Goal: Task Accomplishment & Management: Manage account settings

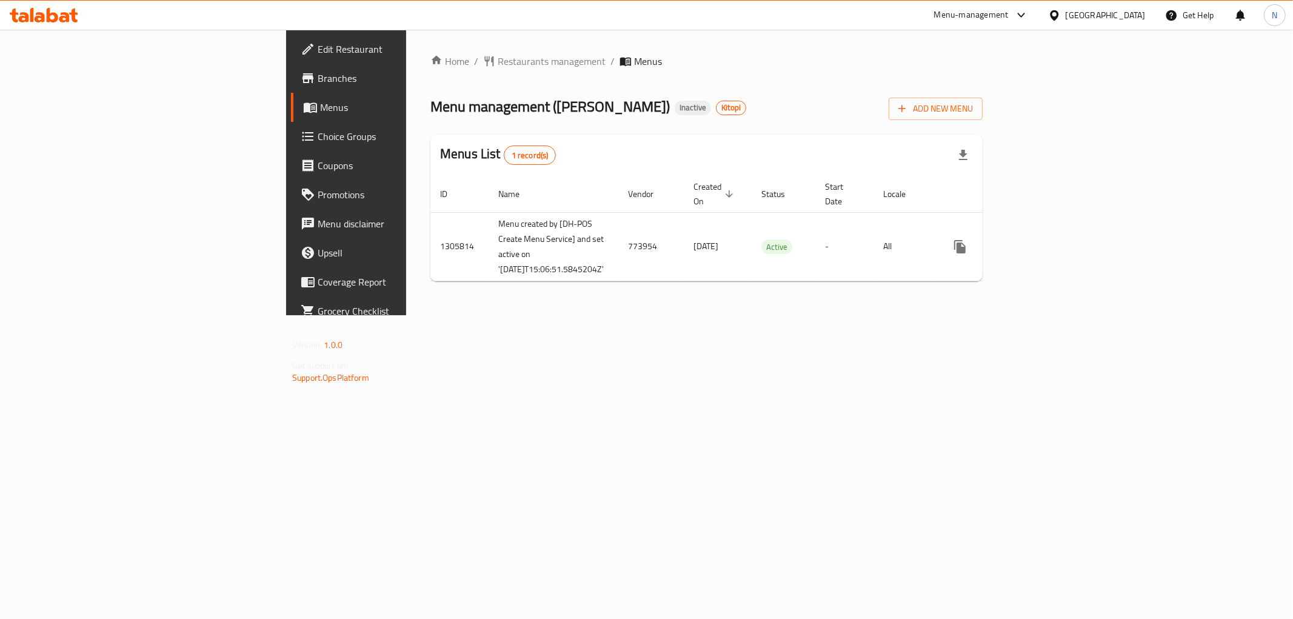
click at [868, 79] on div "Home / Restaurants management / Menus Menu management ( [PERSON_NAME] ) Inactiv…" at bounding box center [706, 172] width 552 height 237
click at [620, 70] on div "Home / Restaurants management / Menus Menu management ( [PERSON_NAME] ) Inactiv…" at bounding box center [706, 172] width 552 height 237
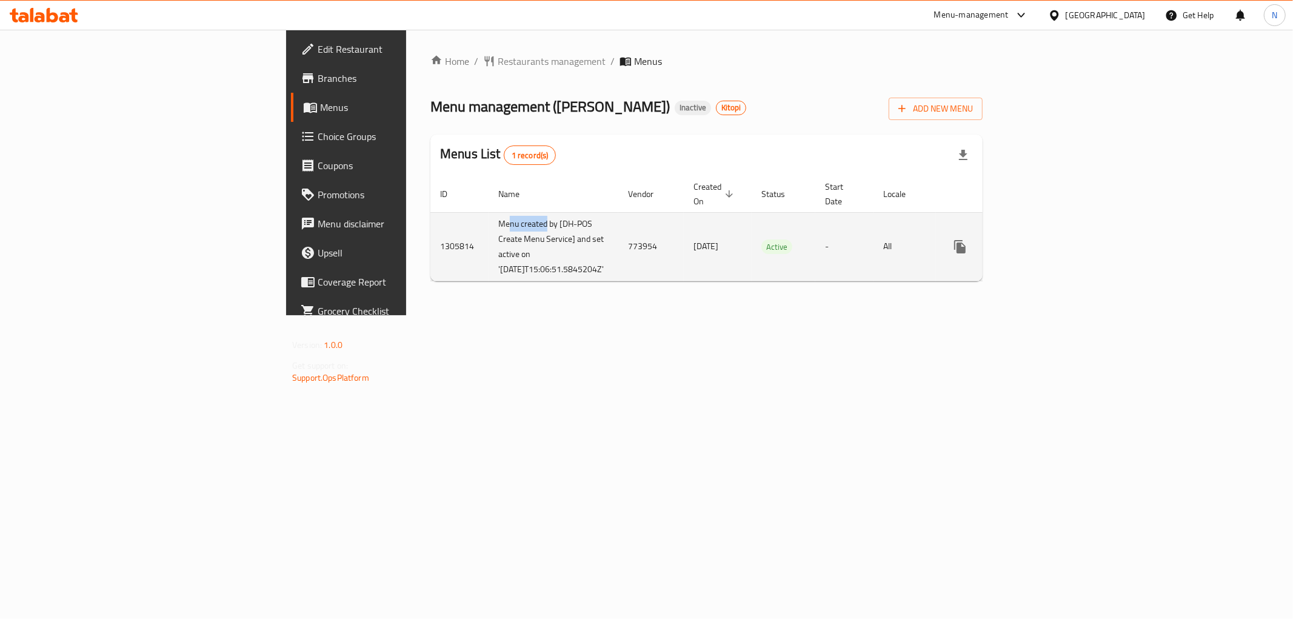
drag, startPoint x: 318, startPoint y: 209, endPoint x: 393, endPoint y: 209, distance: 75.2
click at [489, 212] on td "Menu created by [DH-POS Create Menu Service] and set active on '[DATE]T15:06:51…" at bounding box center [554, 246] width 130 height 68
click at [618, 212] on td "773954" at bounding box center [650, 246] width 65 height 68
click at [489, 222] on td "Menu created by [DH-POS Create Menu Service] and set active on '[DATE]T15:06:51…" at bounding box center [554, 246] width 130 height 68
click at [489, 223] on td "Menu created by [DH-POS Create Menu Service] and set active on '[DATE]T15:06:51…" at bounding box center [554, 246] width 130 height 68
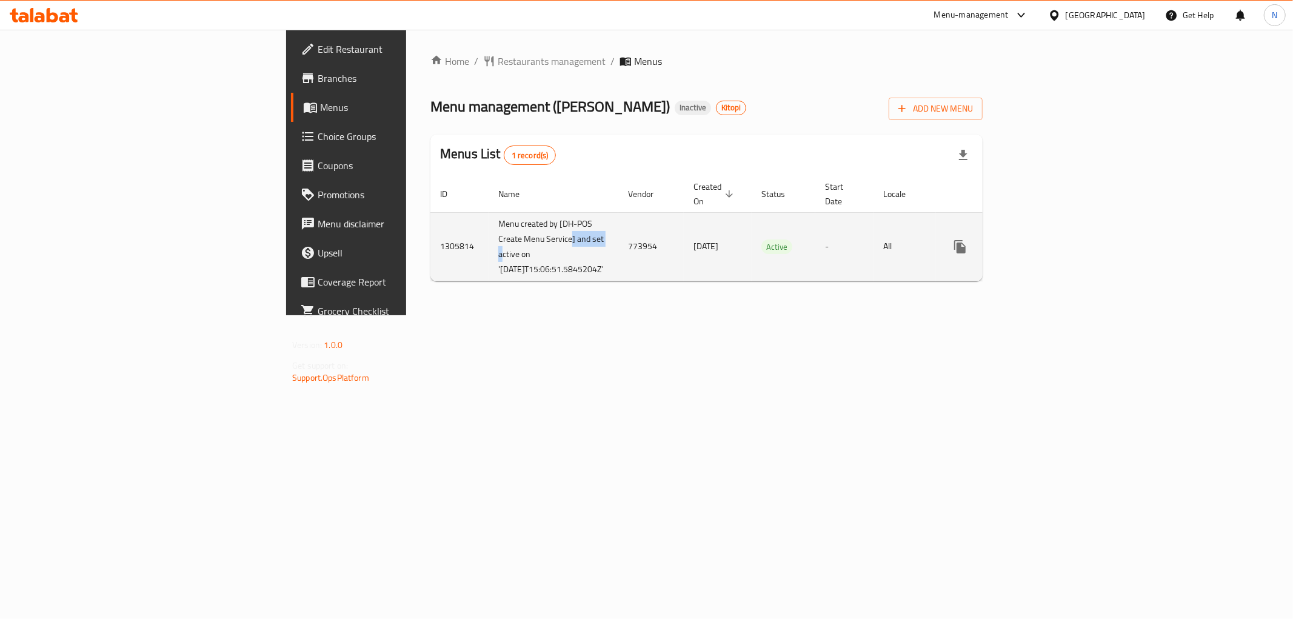
drag, startPoint x: 358, startPoint y: 239, endPoint x: 400, endPoint y: 256, distance: 45.5
click at [489, 239] on td "Menu created by [DH-POS Create Menu Service] and set active on '[DATE]T15:06:51…" at bounding box center [554, 246] width 130 height 68
click at [489, 258] on td "Menu created by [DH-POS Create Menu Service] and set active on '[DATE]T15:06:51…" at bounding box center [554, 246] width 130 height 68
drag, startPoint x: 353, startPoint y: 253, endPoint x: 362, endPoint y: 253, distance: 8.5
click at [489, 253] on td "Menu created by [DH-POS Create Menu Service] and set active on '[DATE]T15:06:51…" at bounding box center [554, 246] width 130 height 68
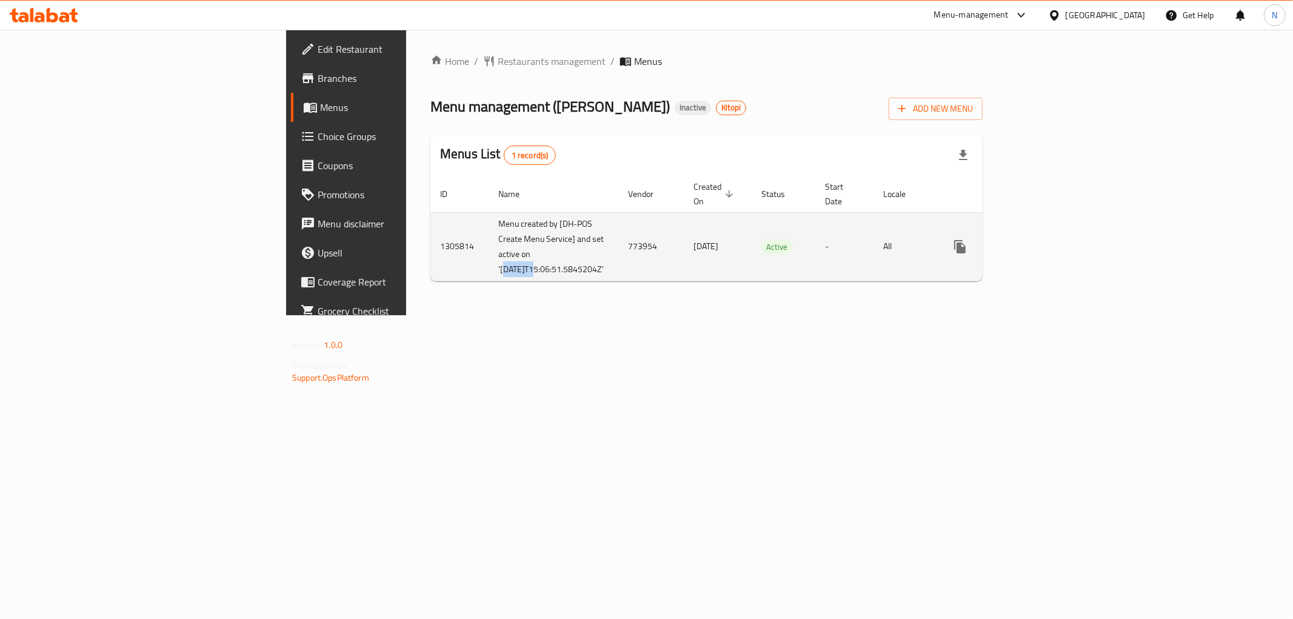
click at [489, 255] on td "Menu created by [DH-POS Create Menu Service] and set active on '[DATE]T15:06:51…" at bounding box center [554, 246] width 130 height 68
click at [1055, 239] on icon "enhanced table" at bounding box center [1047, 246] width 15 height 15
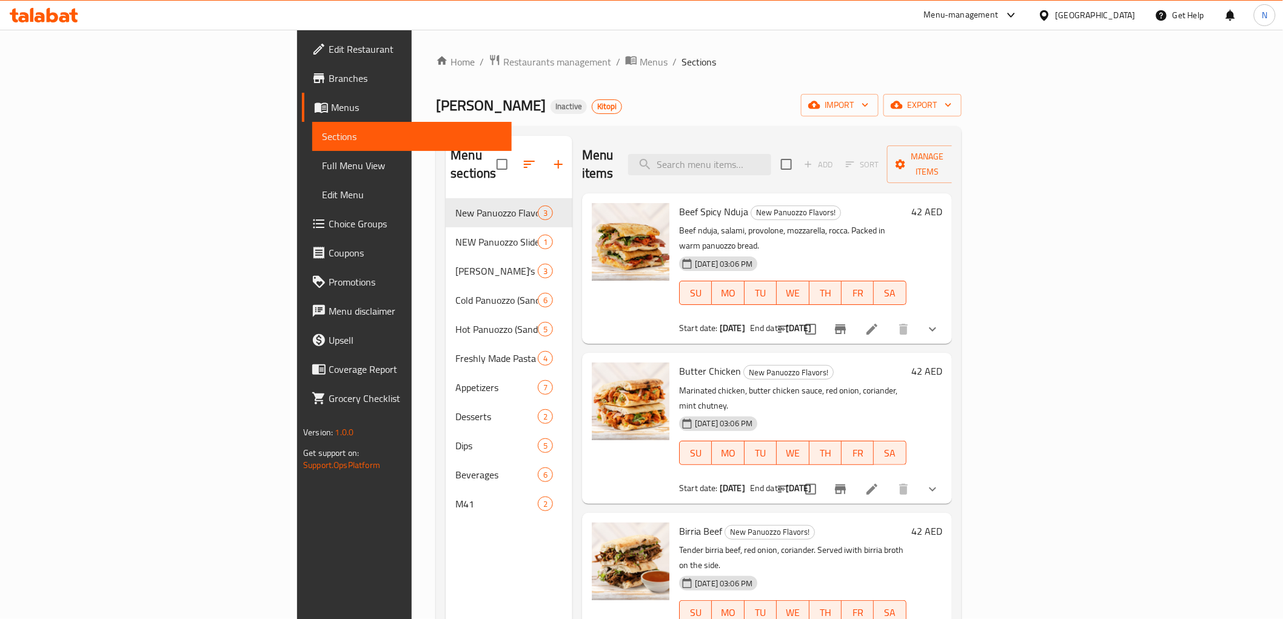
click at [620, 78] on div "Home / Restaurants management / Menus / Sections [PERSON_NAME] Deli Inactive Ki…" at bounding box center [698, 409] width 525 height 710
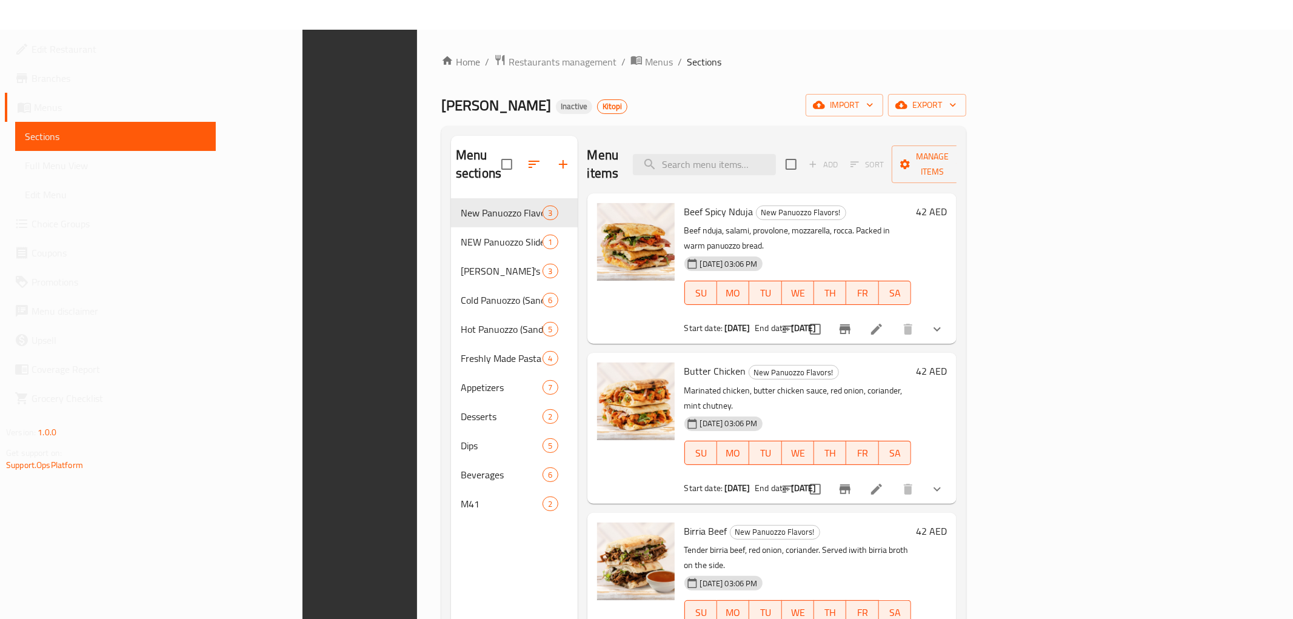
scroll to position [170, 0]
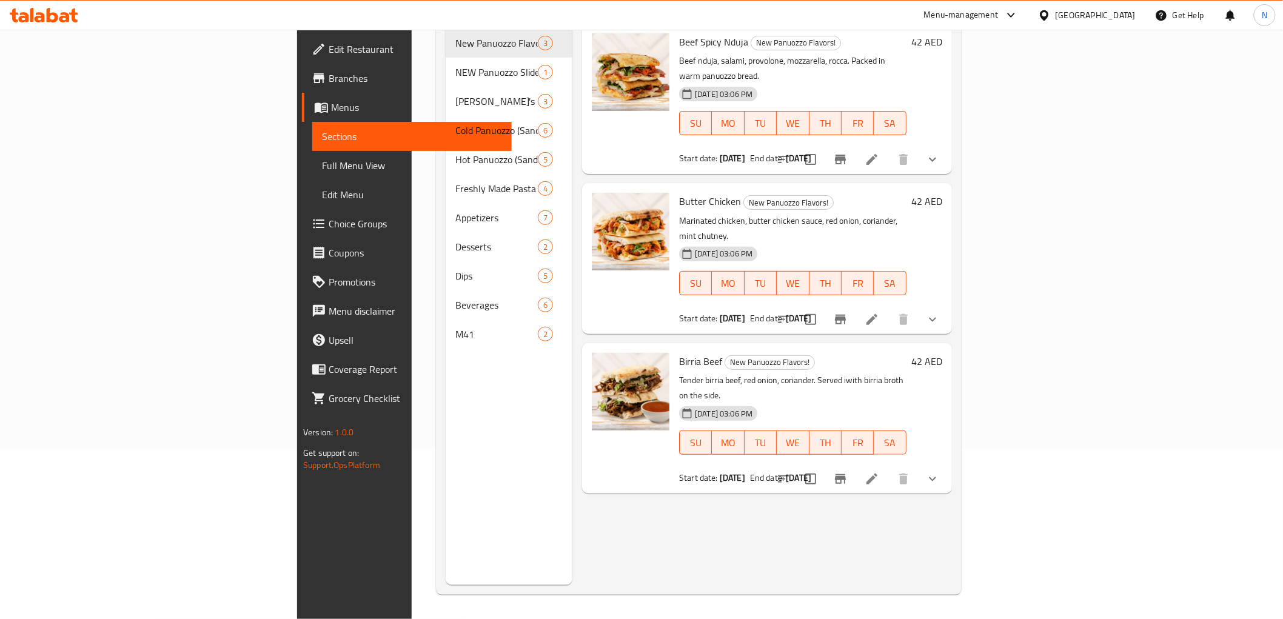
click at [846, 155] on icon "Branch-specific-item" at bounding box center [840, 160] width 11 height 10
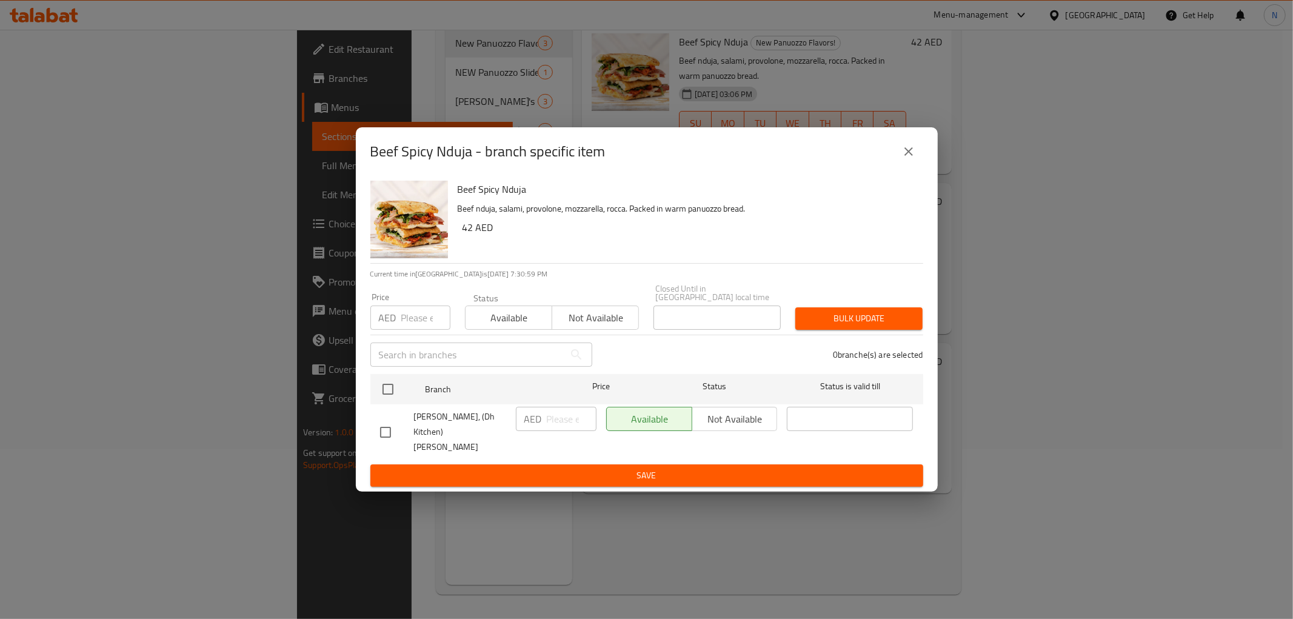
click at [908, 156] on icon "close" at bounding box center [908, 151] width 15 height 15
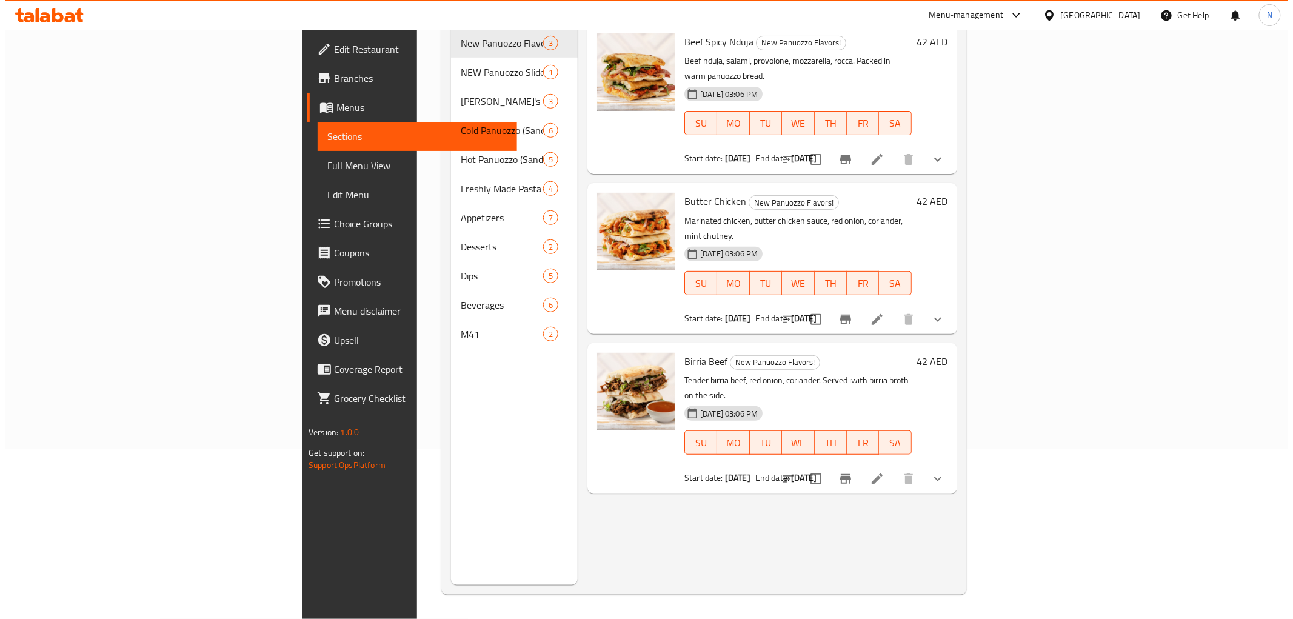
scroll to position [0, 0]
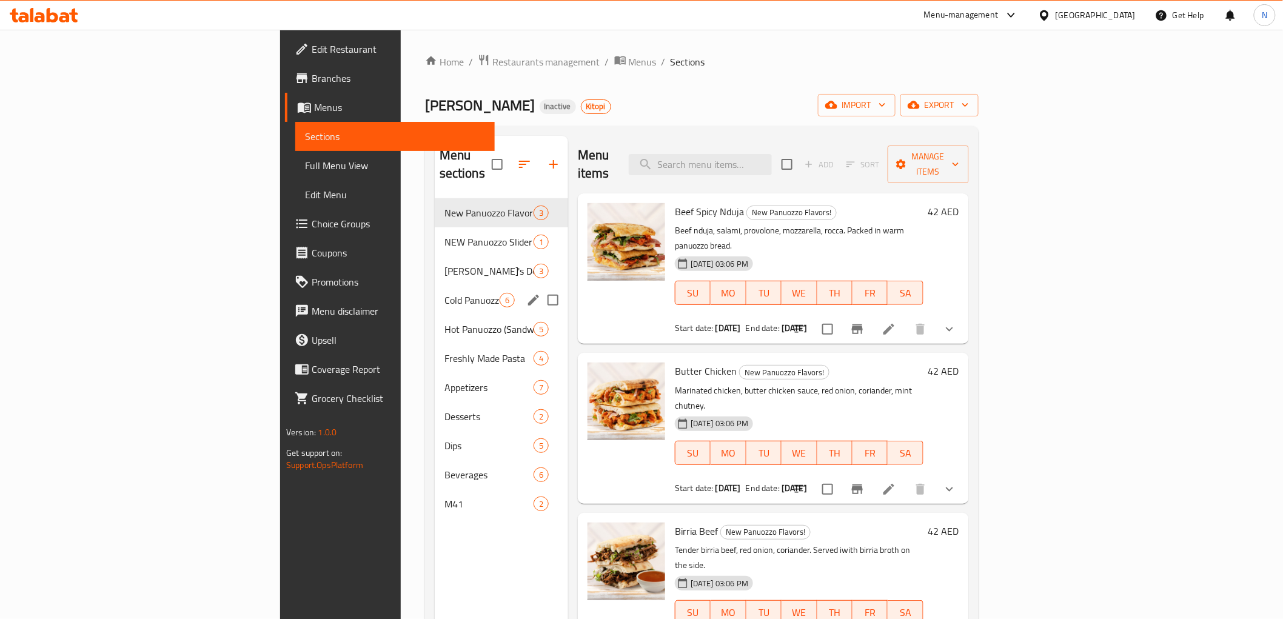
click at [444, 293] on span "Cold Panuozzo (Sandwiches)" at bounding box center [471, 300] width 55 height 15
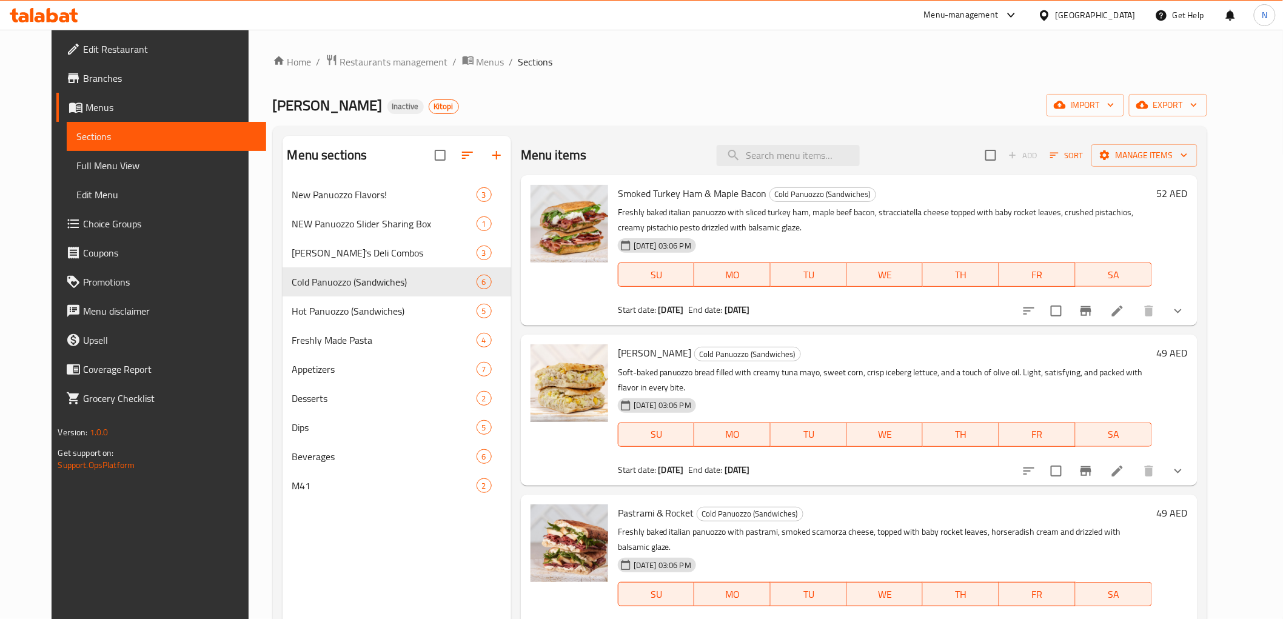
click at [1091, 312] on icon "Branch-specific-item" at bounding box center [1085, 311] width 11 height 10
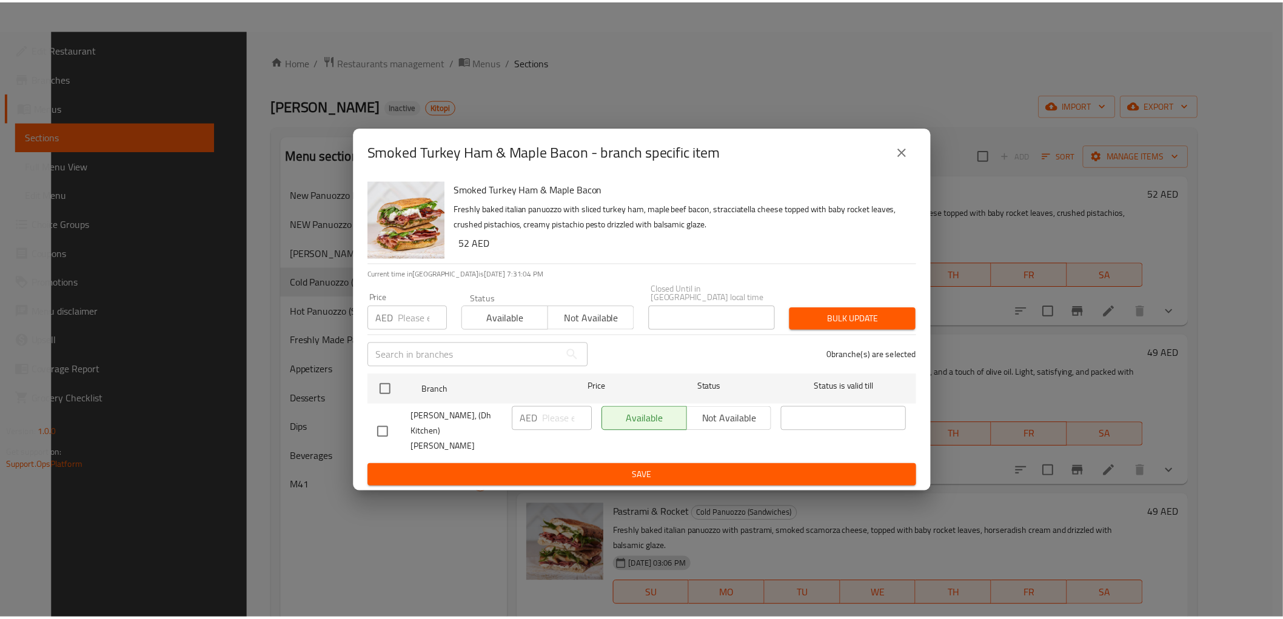
scroll to position [170, 0]
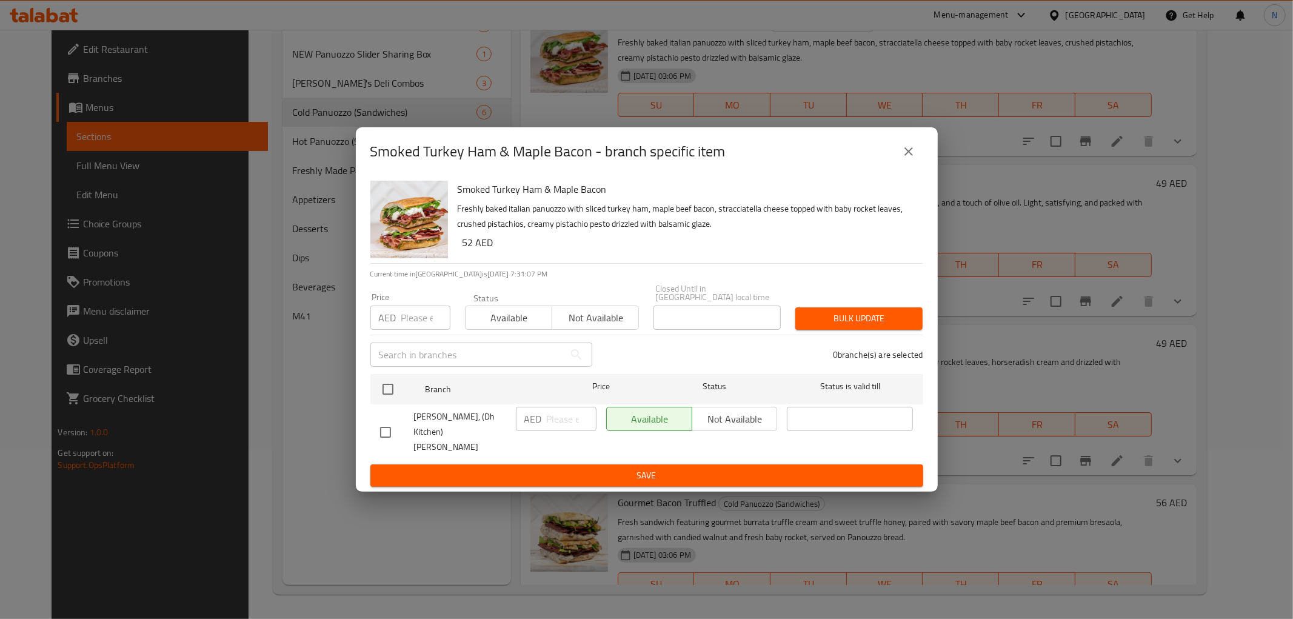
drag, startPoint x: 912, startPoint y: 158, endPoint x: 917, endPoint y: 216, distance: 57.8
click at [912, 158] on icon "close" at bounding box center [908, 151] width 15 height 15
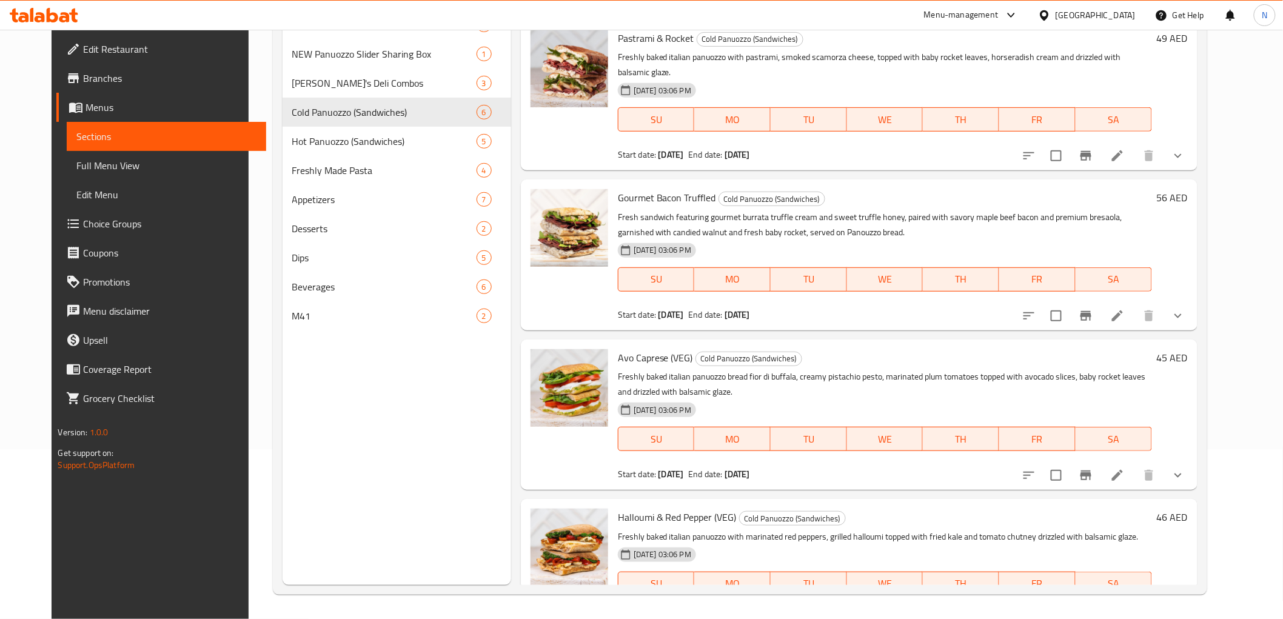
scroll to position [336, 0]
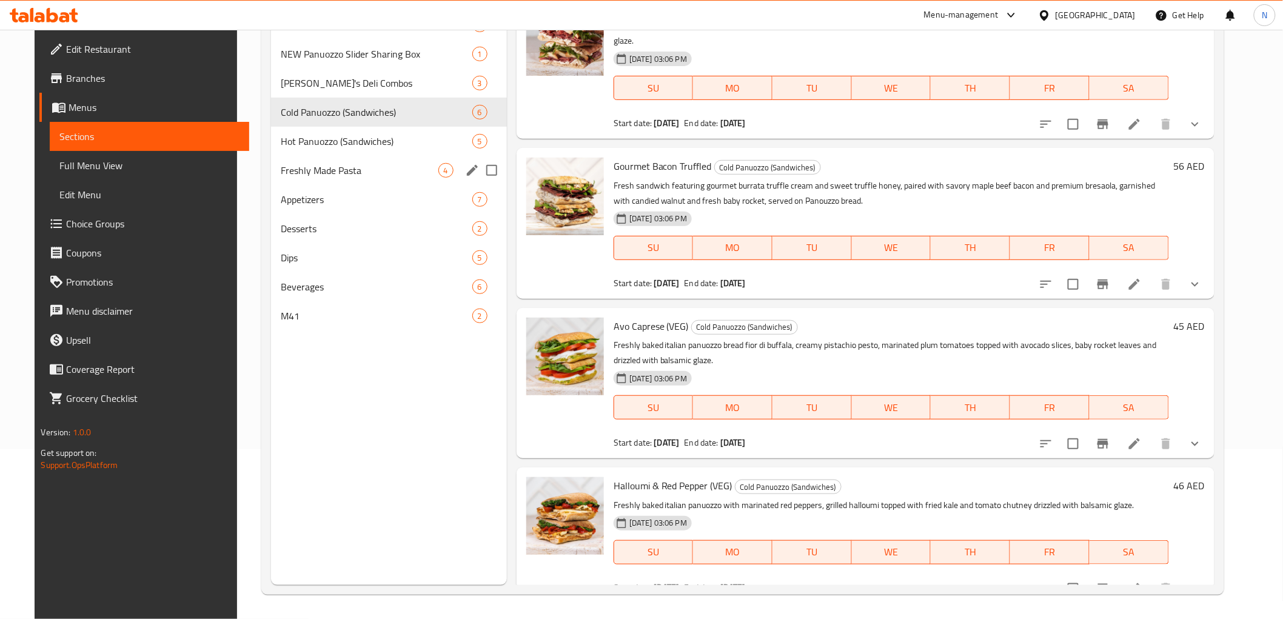
click at [282, 172] on span "Freshly Made Pasta" at bounding box center [360, 170] width 158 height 15
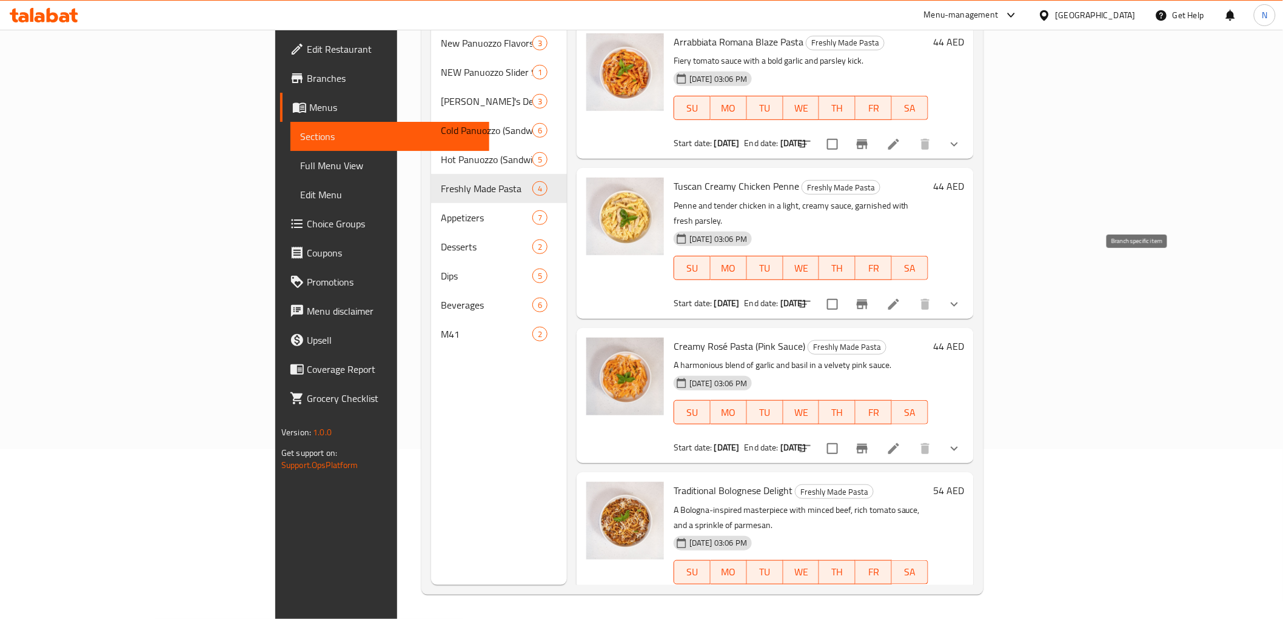
click at [867, 299] on icon "Branch-specific-item" at bounding box center [862, 304] width 11 height 10
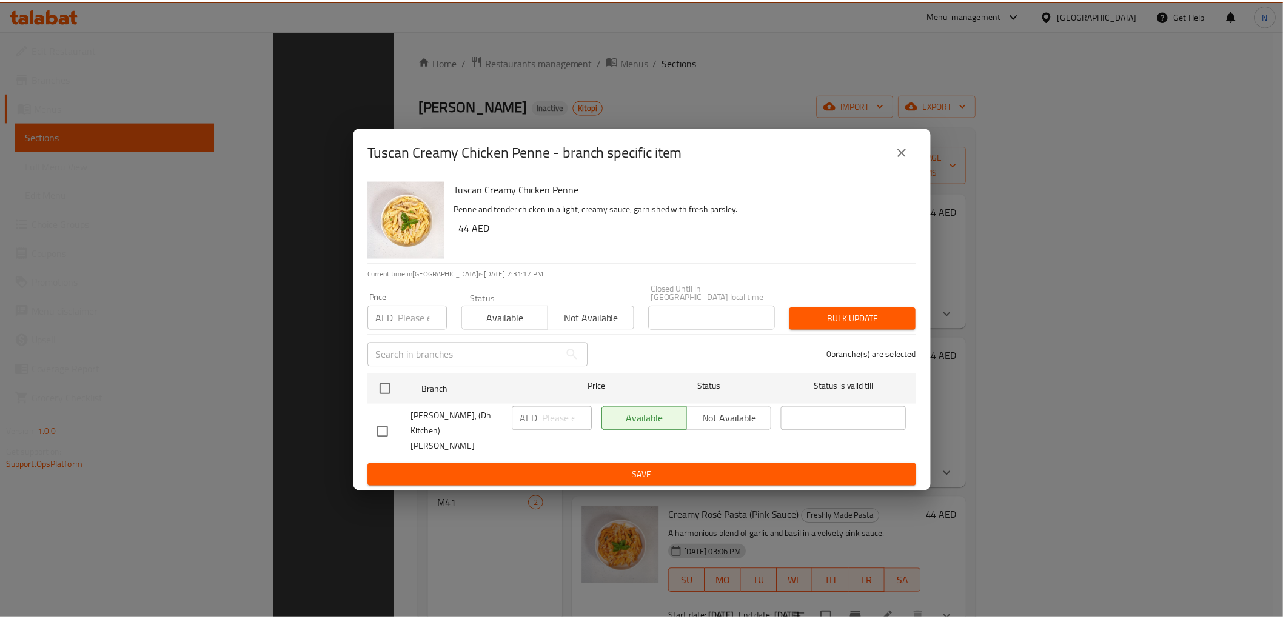
scroll to position [170, 0]
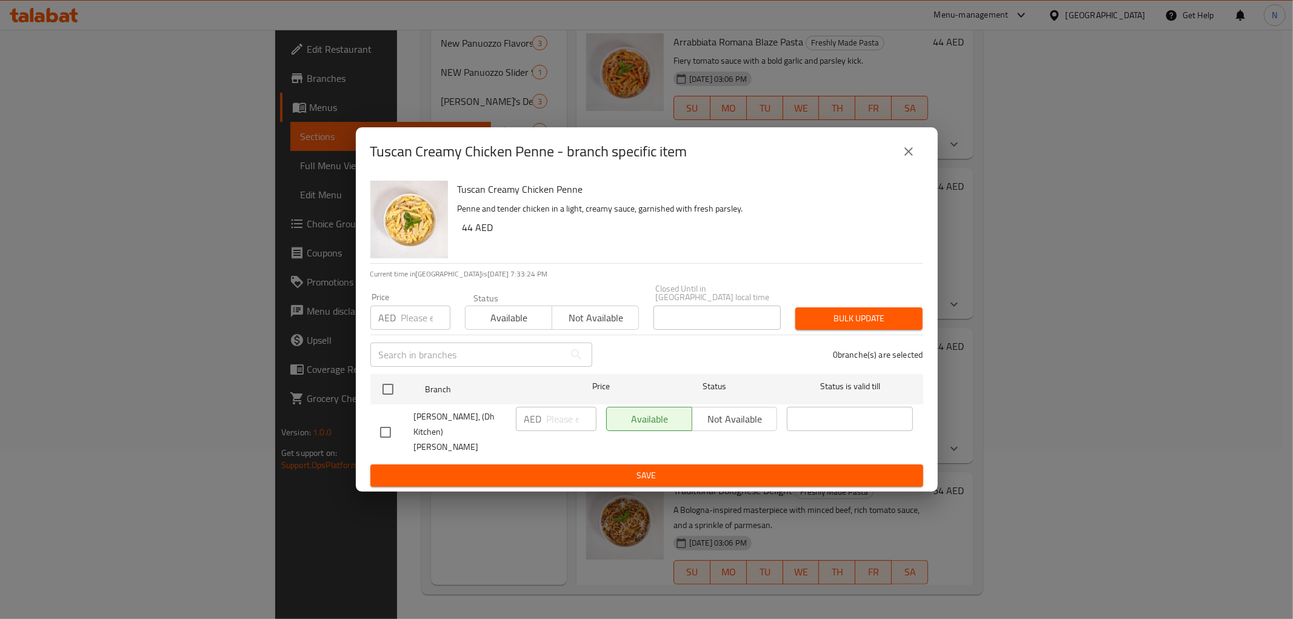
click at [912, 150] on button "close" at bounding box center [908, 151] width 29 height 29
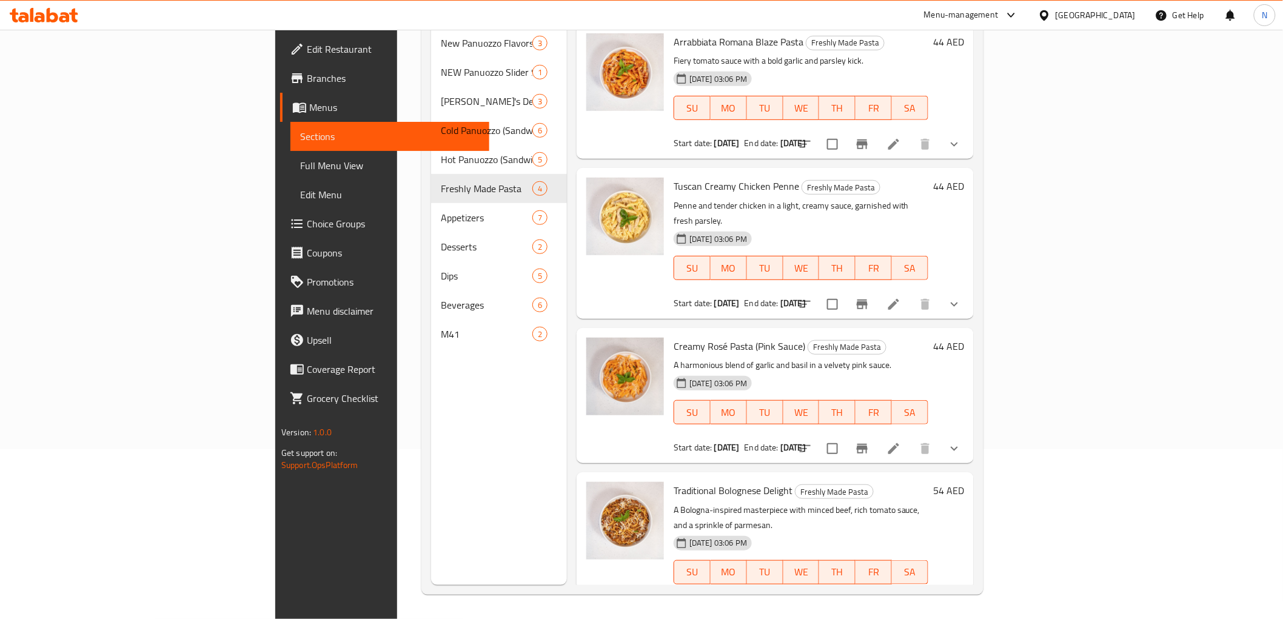
click at [307, 78] on span "Branches" at bounding box center [393, 78] width 173 height 15
